Goal: Task Accomplishment & Management: Manage account settings

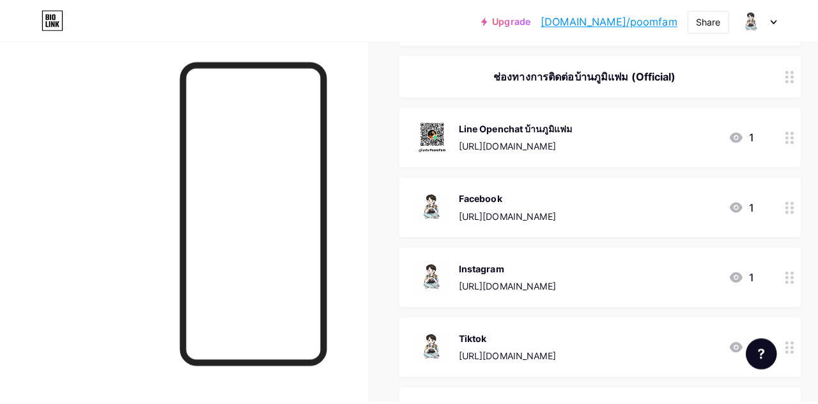
scroll to position [1726, 0]
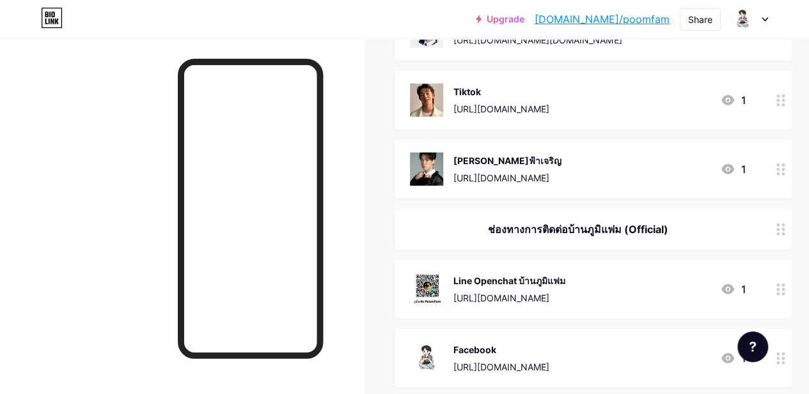
click at [561, 173] on div "[URL][DOMAIN_NAME]" at bounding box center [507, 177] width 108 height 13
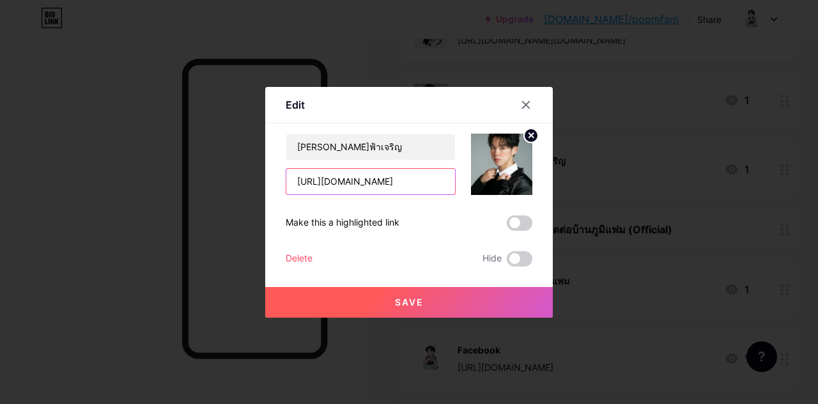
scroll to position [0, 0]
drag, startPoint x: 449, startPoint y: 180, endPoint x: 243, endPoint y: 166, distance: 206.3
click at [243, 167] on div "Edit Content YouTube Play YouTube video without leaving your page. ADD Vimeo Pl…" at bounding box center [409, 202] width 818 height 404
paste input "dagvnuxbjpc"
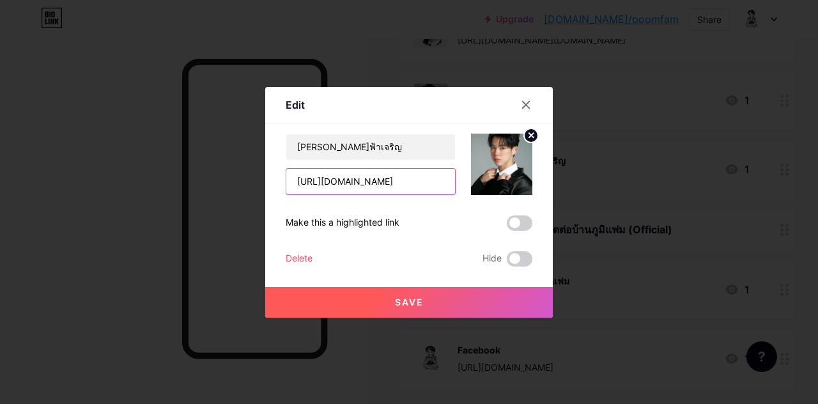
type input "[URL][DOMAIN_NAME]"
click at [409, 299] on span "Save" at bounding box center [409, 302] width 29 height 11
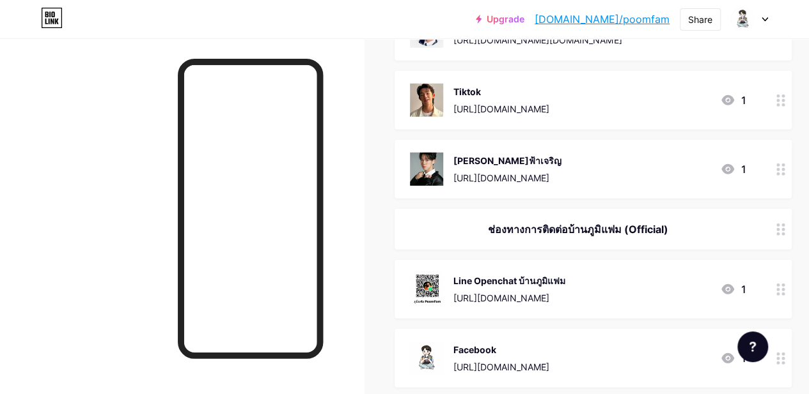
click at [561, 168] on div "[PERSON_NAME]ฟ้าเจริญ [URL][DOMAIN_NAME]" at bounding box center [507, 169] width 108 height 33
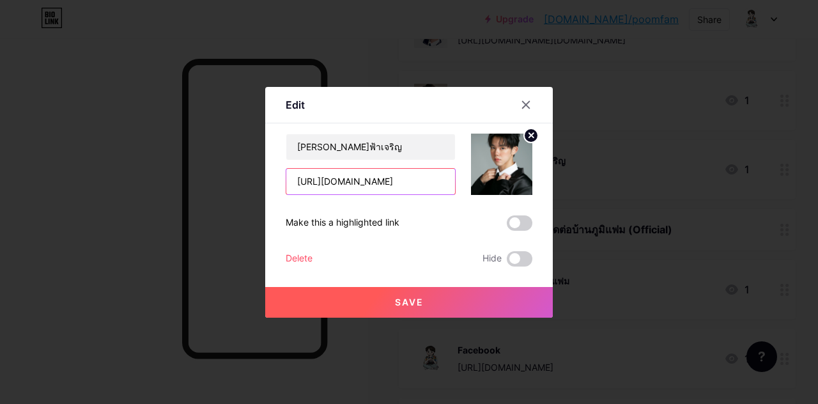
click at [295, 176] on input "[URL][DOMAIN_NAME]" at bounding box center [370, 182] width 169 height 26
type input "e"
paste input "[URL][DOMAIN_NAME]"
type input "[URL][DOMAIN_NAME]"
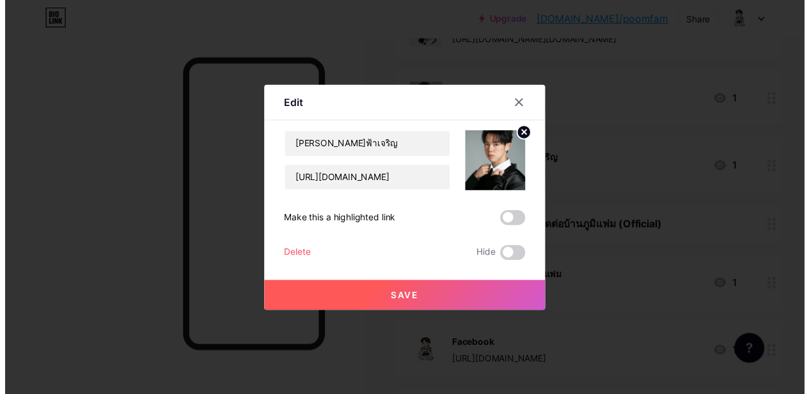
scroll to position [0, 0]
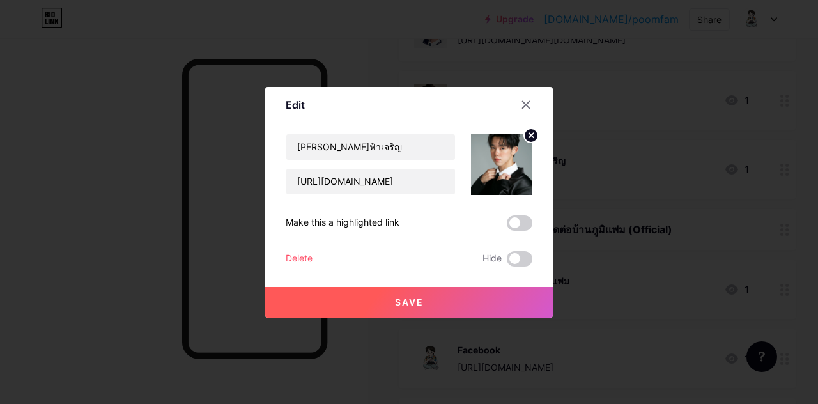
click at [421, 269] on div "Save" at bounding box center [409, 292] width 288 height 51
click at [401, 293] on button "Save" at bounding box center [409, 302] width 288 height 31
